Goal: Task Accomplishment & Management: Manage account settings

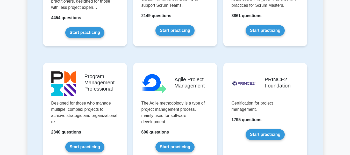
scroll to position [285, 0]
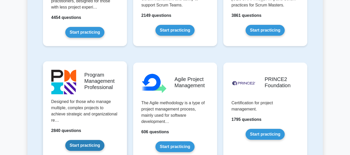
click at [83, 140] on link "Start practicing" at bounding box center [84, 145] width 39 height 11
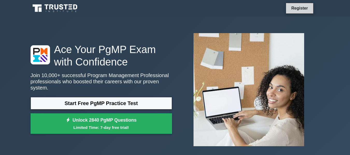
click at [299, 6] on link "Register" at bounding box center [299, 8] width 23 height 6
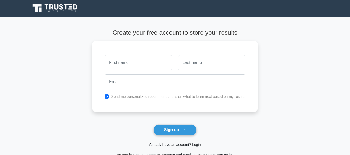
click at [177, 146] on link "Already have an account? Login" at bounding box center [175, 145] width 52 height 4
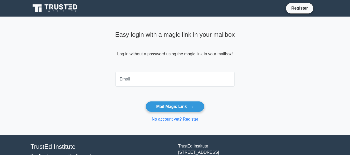
click at [158, 77] on input "email" at bounding box center [175, 79] width 120 height 15
type input "[EMAIL_ADDRESS][DOMAIN_NAME]"
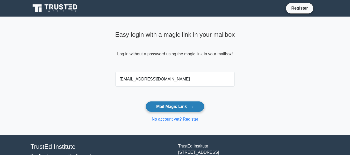
click at [169, 107] on button "Mail Magic Link" at bounding box center [175, 106] width 59 height 11
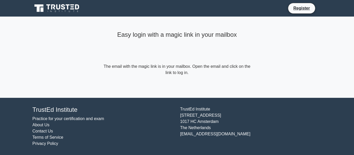
click at [115, 2] on nav "Register" at bounding box center [177, 8] width 354 height 17
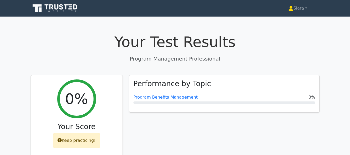
click at [304, 6] on link "Siara" at bounding box center [298, 8] width 44 height 10
click at [284, 24] on link "Profile" at bounding box center [296, 20] width 41 height 8
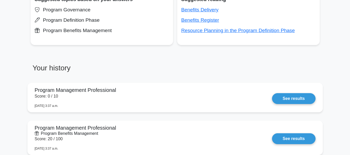
scroll to position [229, 0]
